Goal: Browse casually: Explore the website without a specific task or goal

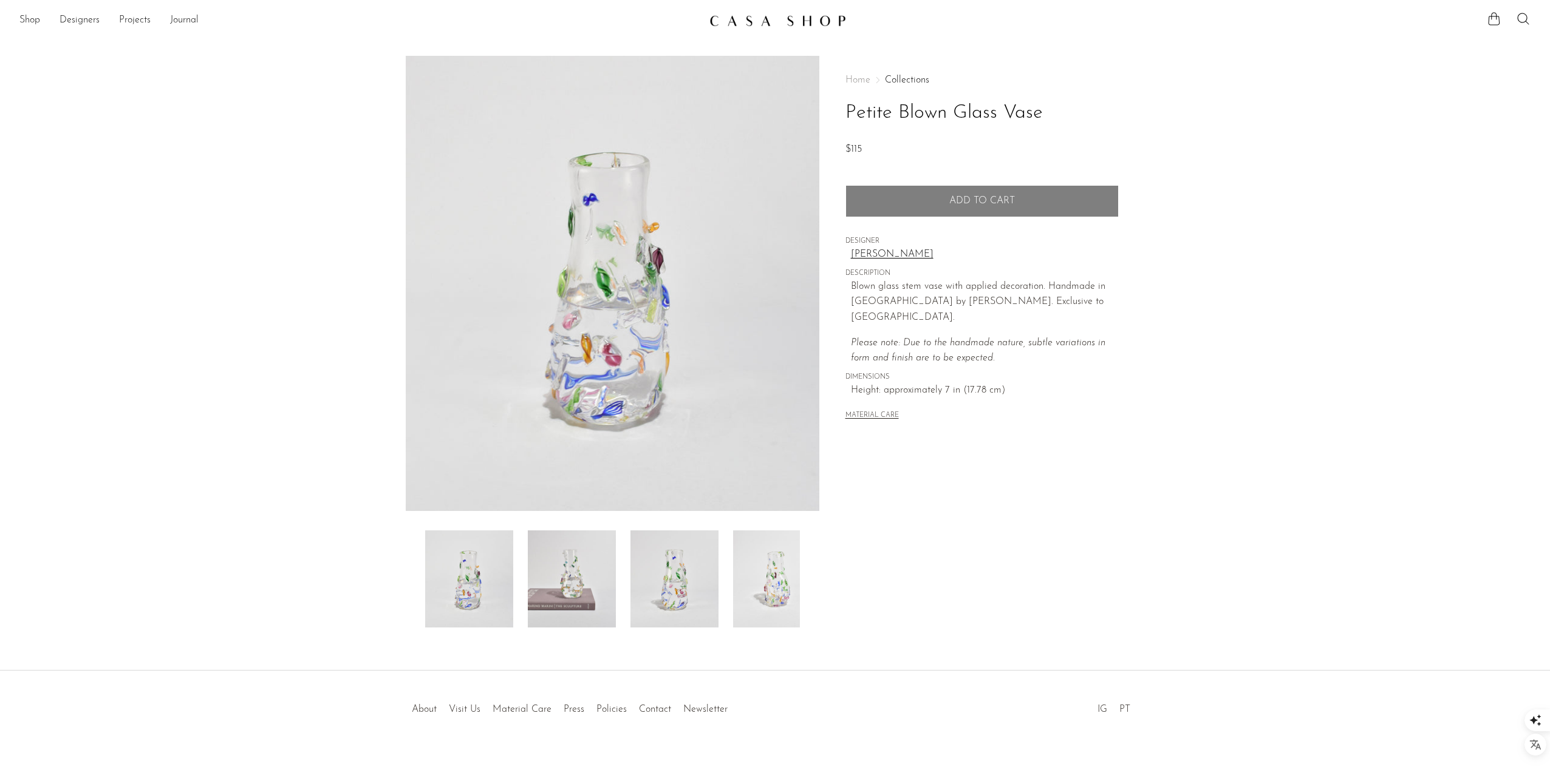
click at [578, 570] on img at bounding box center [572, 579] width 88 height 97
click at [682, 566] on img at bounding box center [674, 579] width 88 height 97
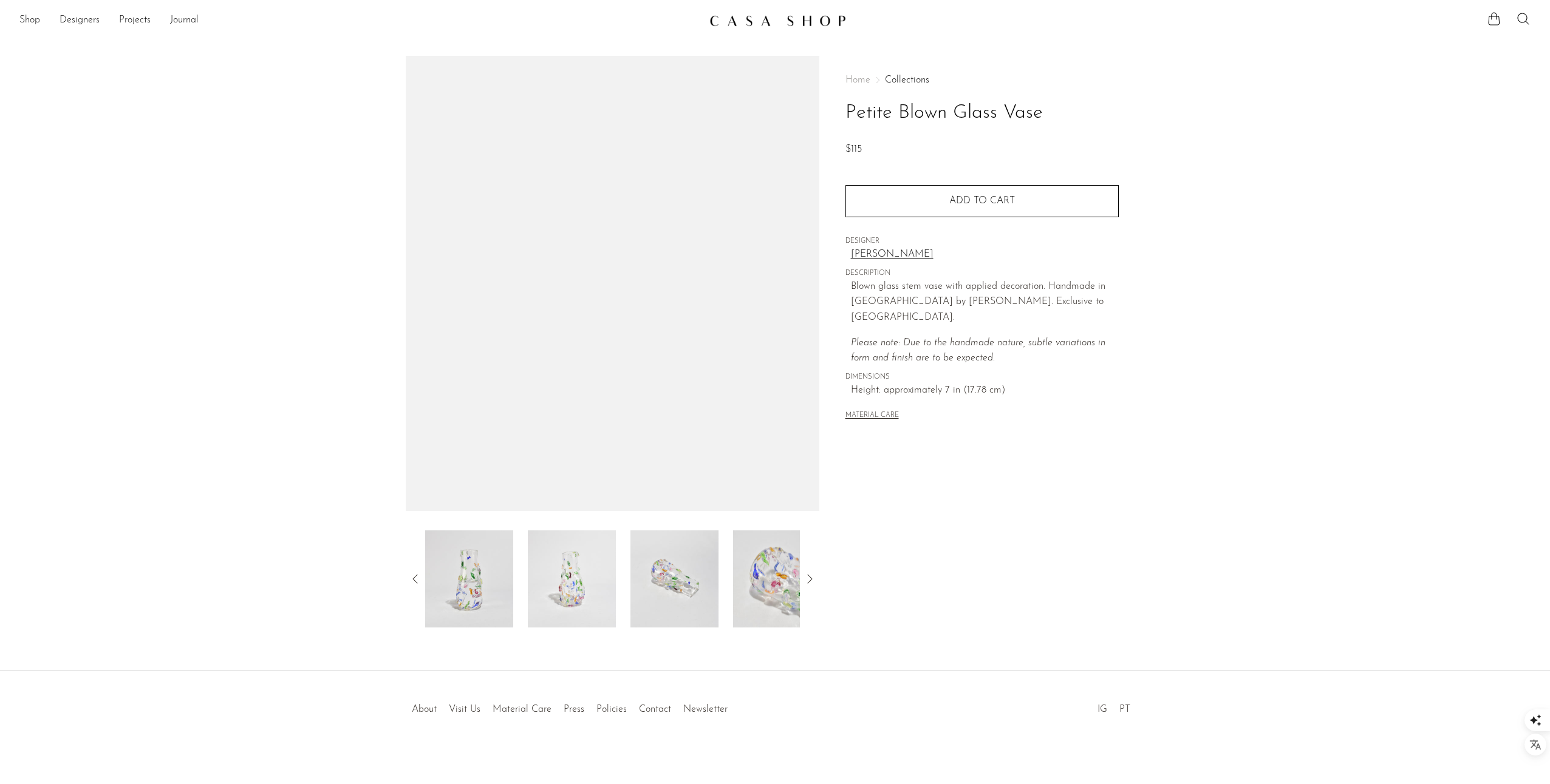
click at [759, 576] on img at bounding box center [777, 579] width 88 height 97
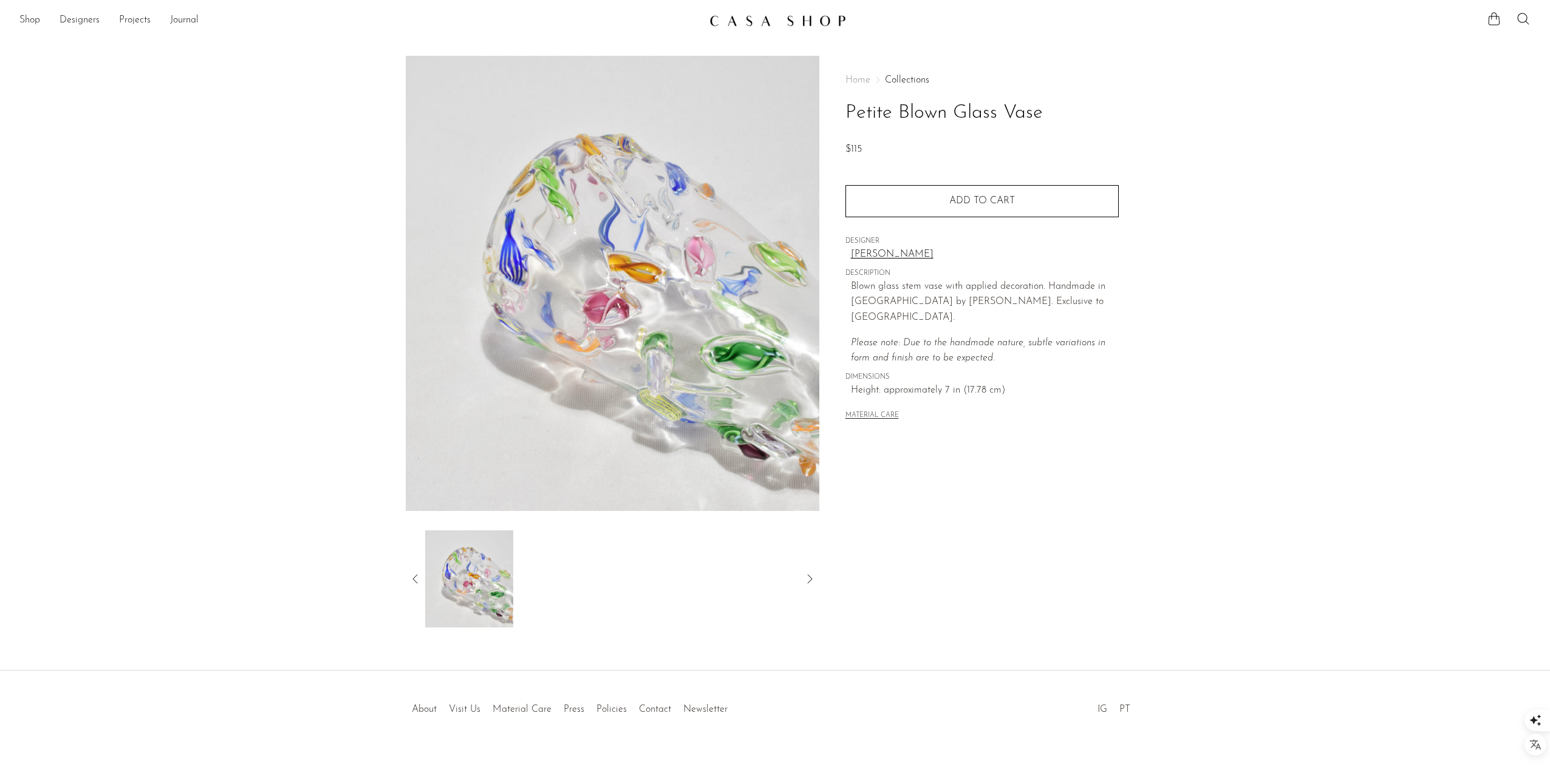
click at [417, 574] on icon at bounding box center [415, 579] width 14 height 14
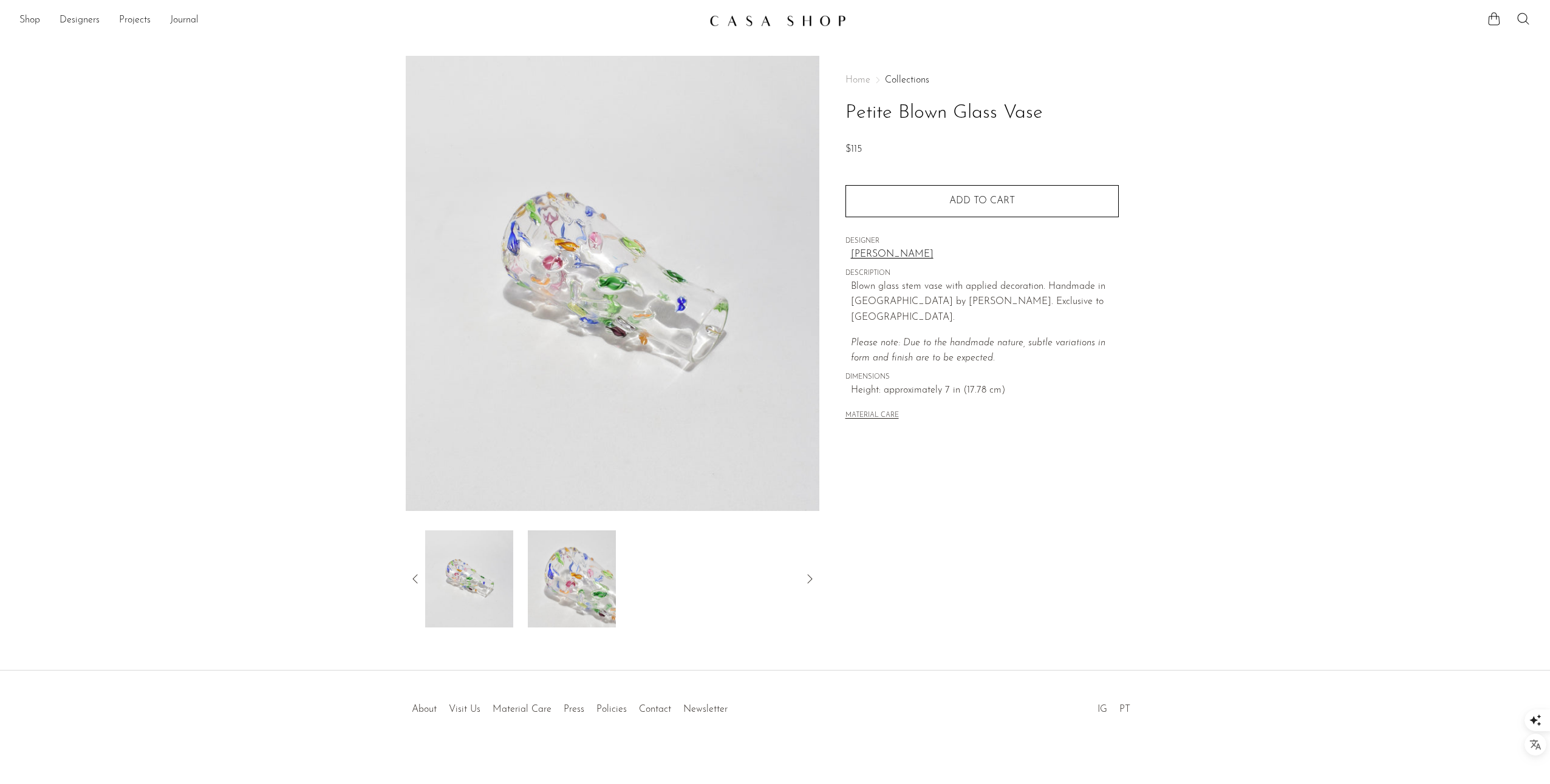
click at [493, 579] on img at bounding box center [469, 579] width 88 height 97
click at [443, 581] on img at bounding box center [469, 579] width 88 height 97
click at [412, 579] on icon at bounding box center [415, 579] width 14 height 14
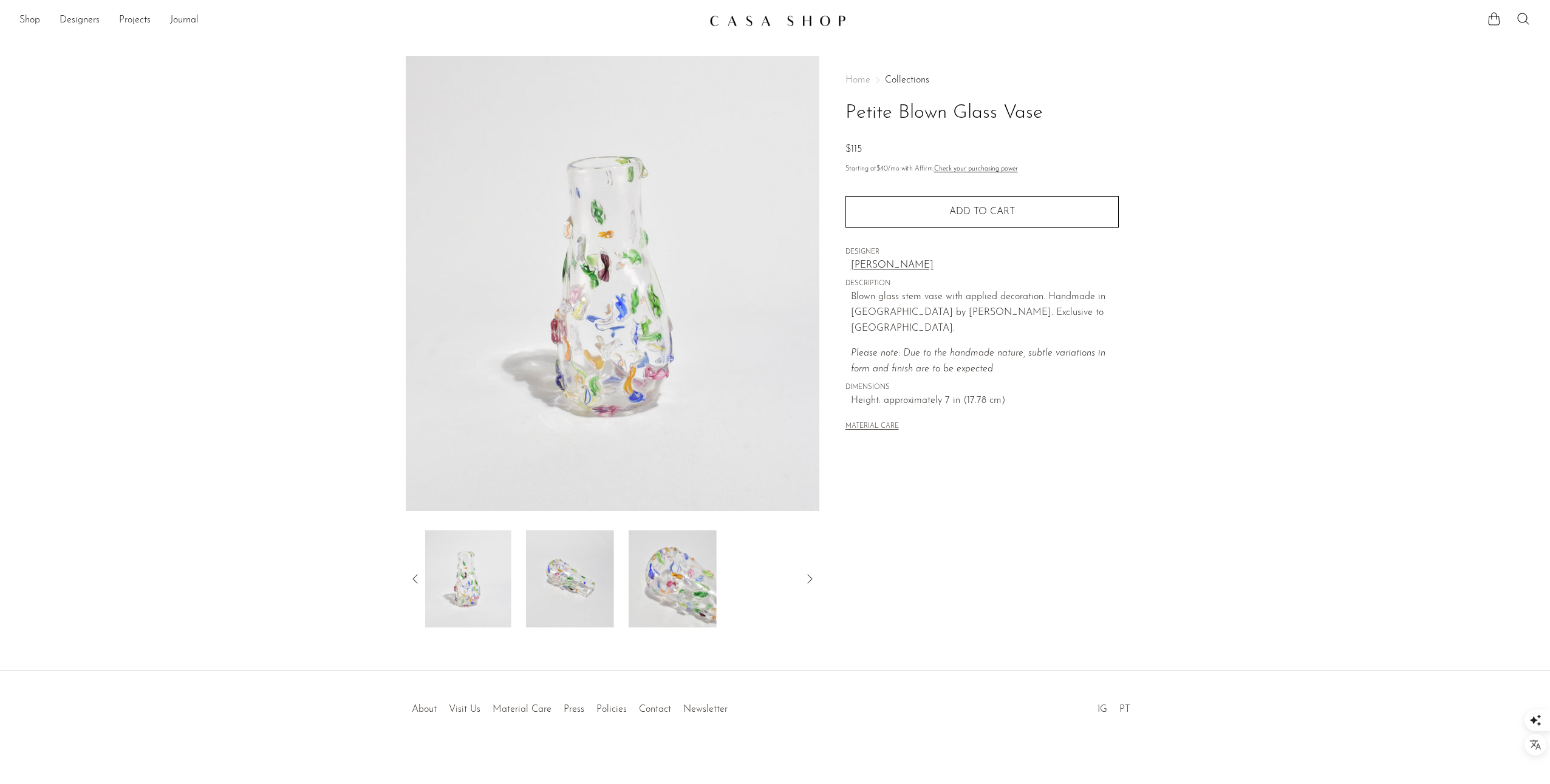
click at [542, 576] on img at bounding box center [570, 579] width 88 height 97
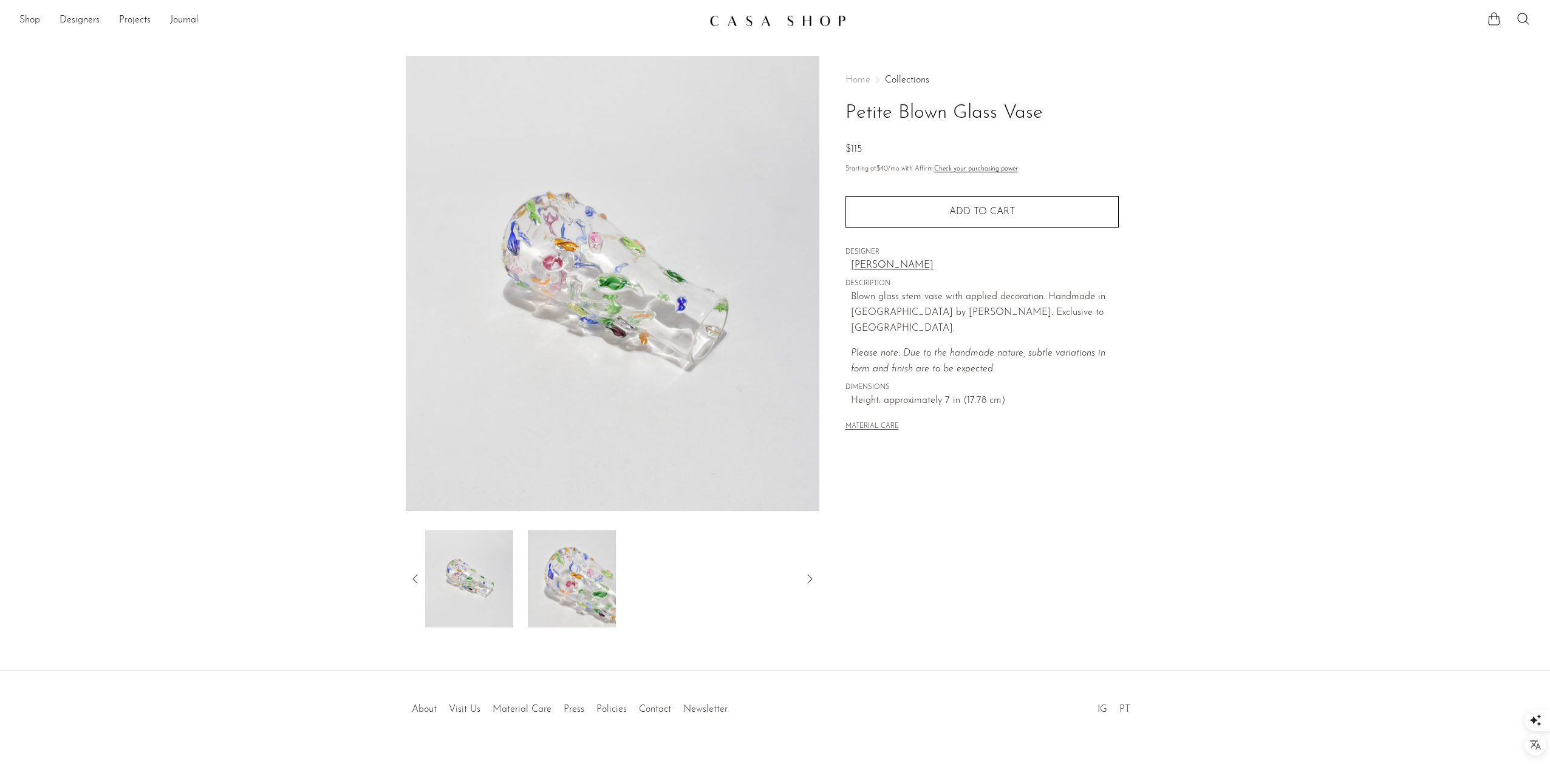
click at [781, 14] on img at bounding box center [777, 21] width 137 height 12
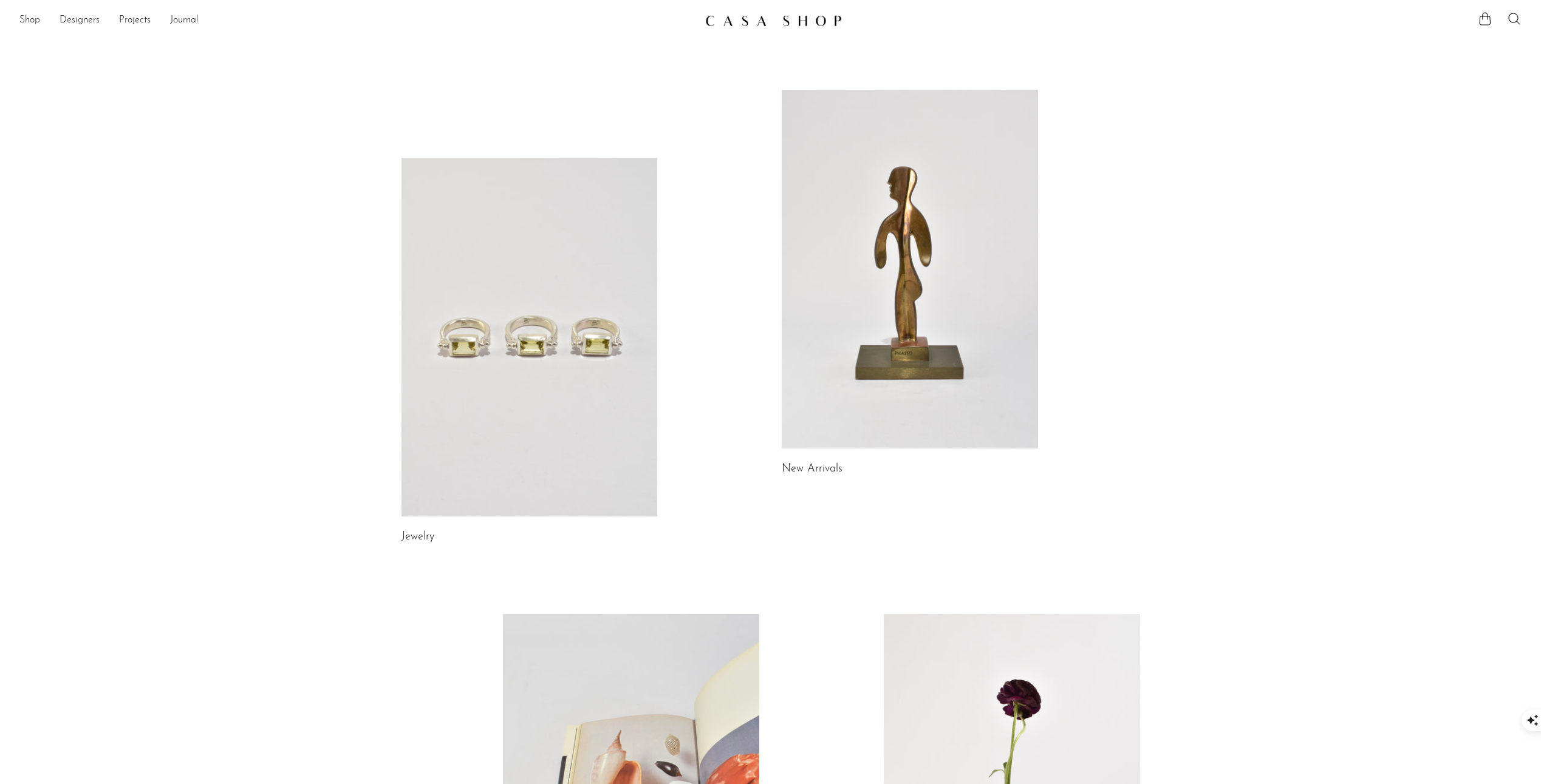
click at [936, 211] on link at bounding box center [910, 269] width 256 height 359
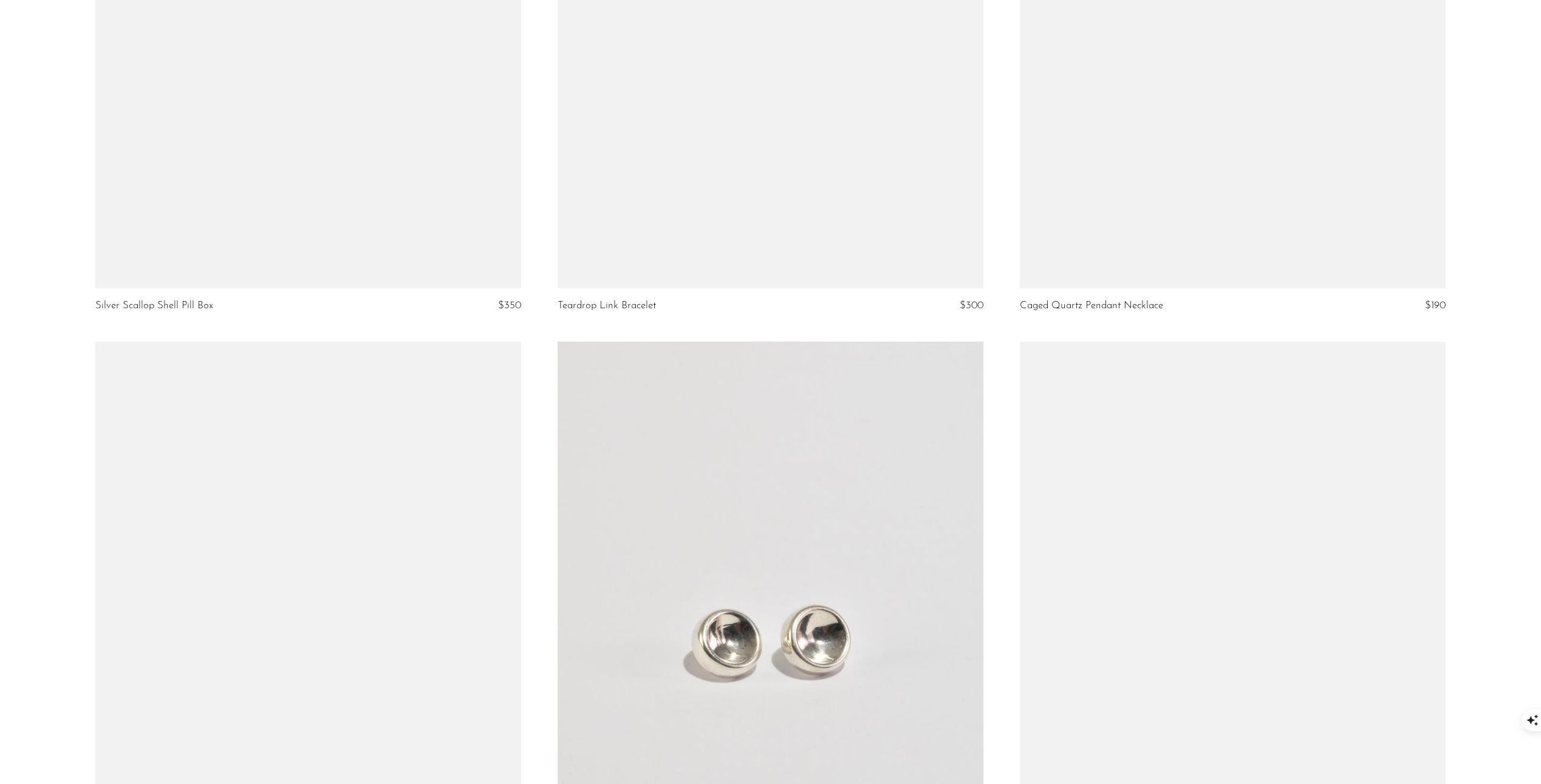
scroll to position [2853, 0]
